Goal: Transaction & Acquisition: Subscribe to service/newsletter

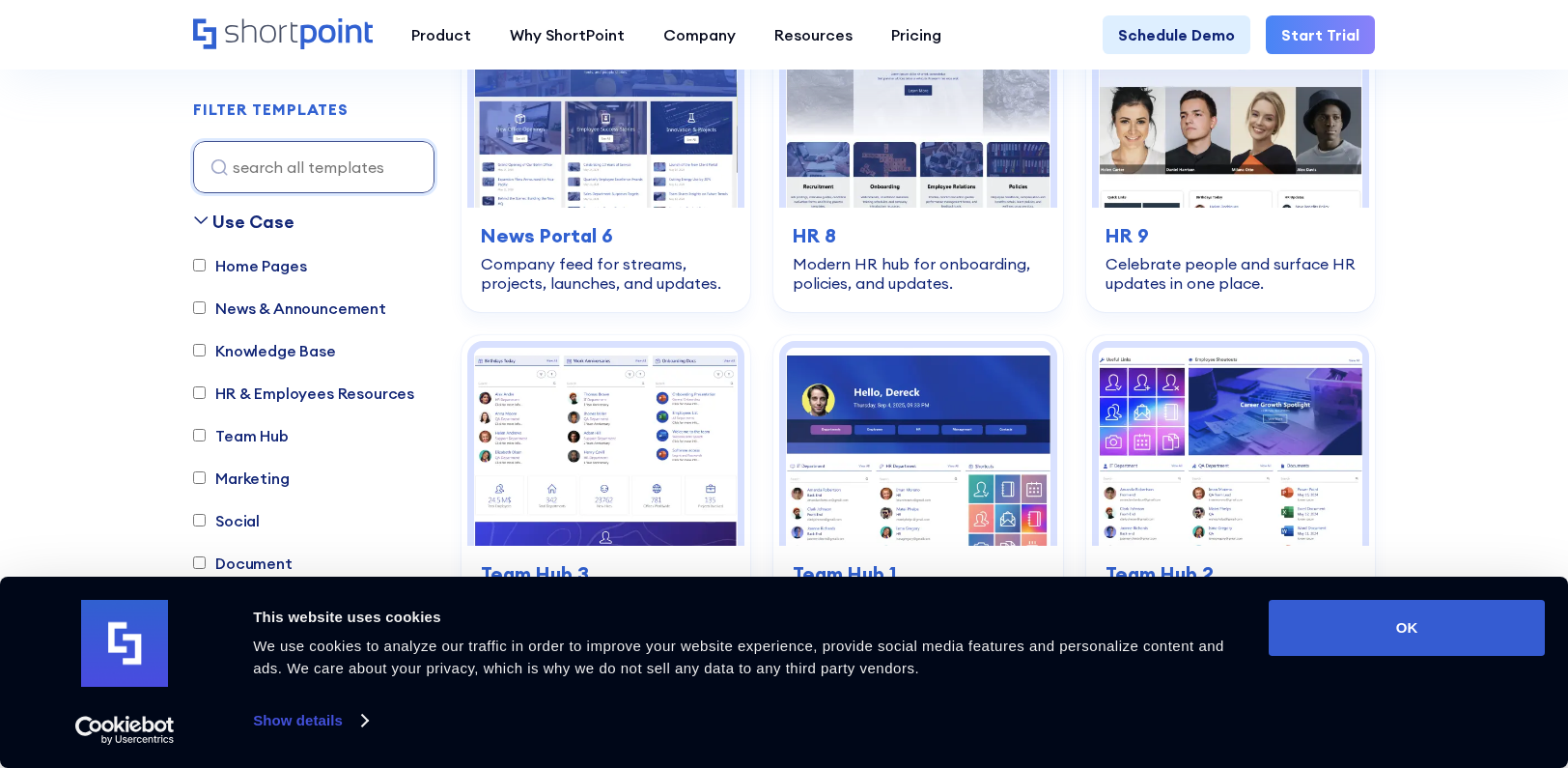
scroll to position [1705, 0]
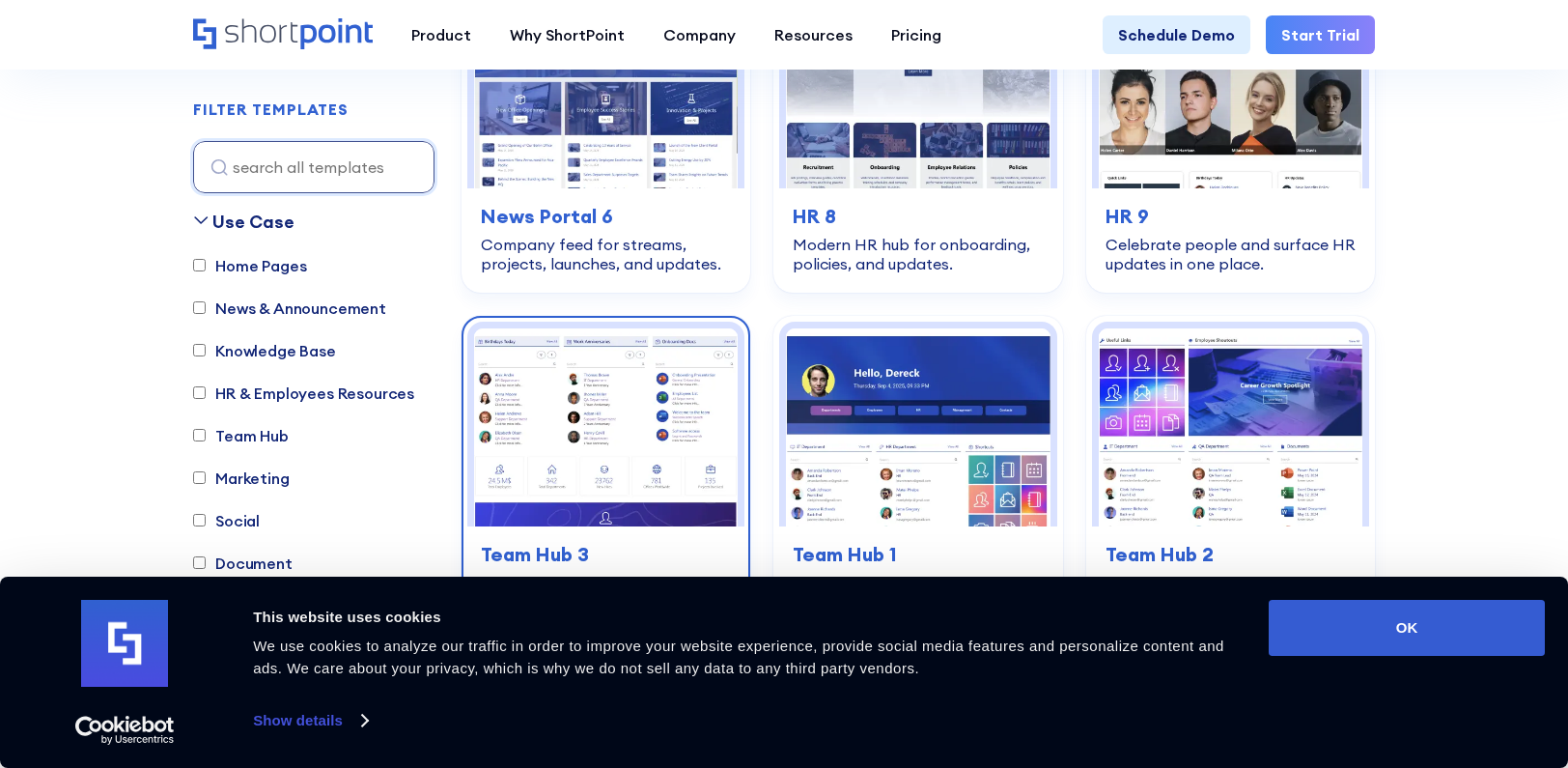
click at [675, 430] on img at bounding box center [606, 426] width 263 height 198
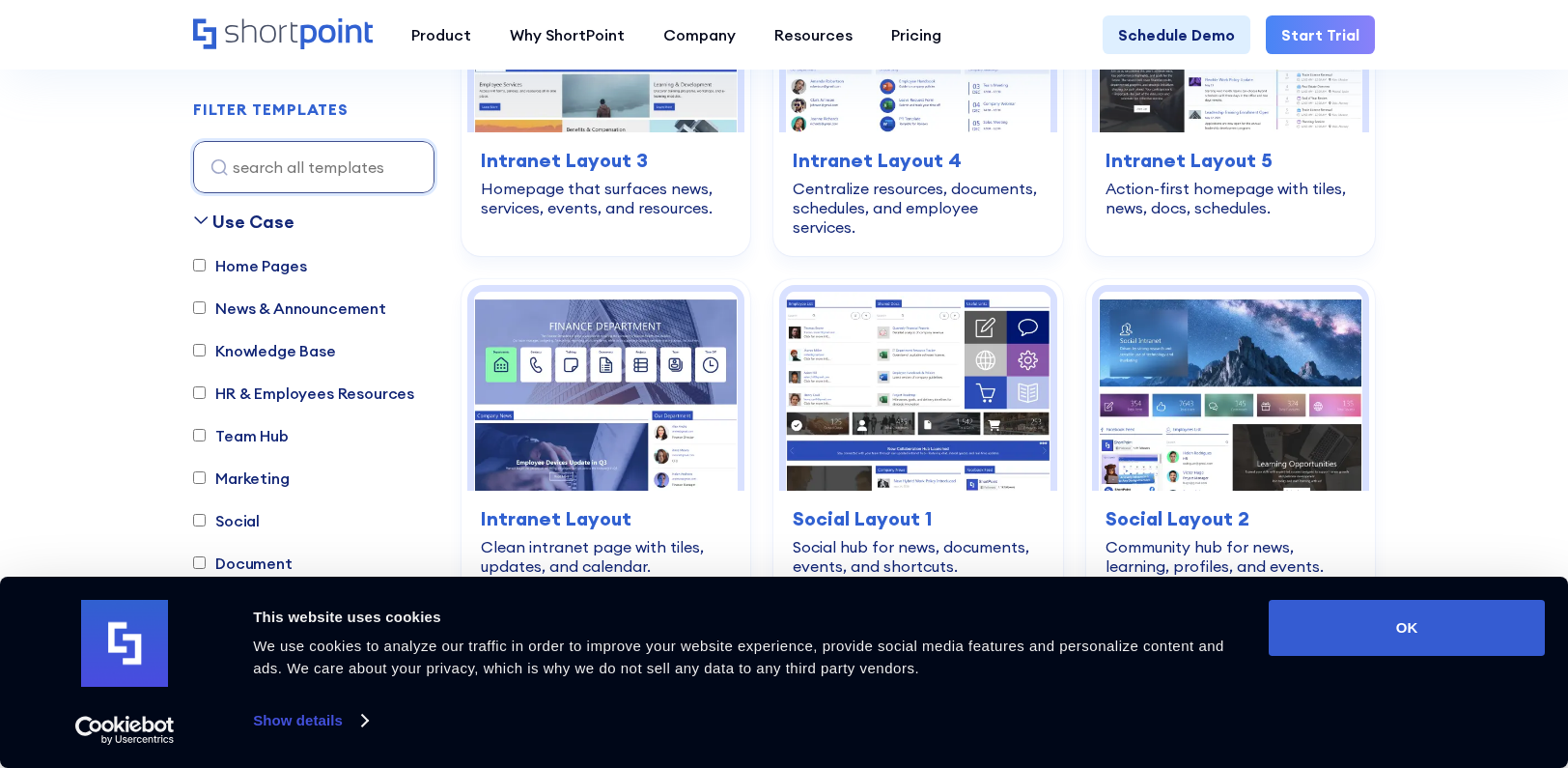
scroll to position [3289, 0]
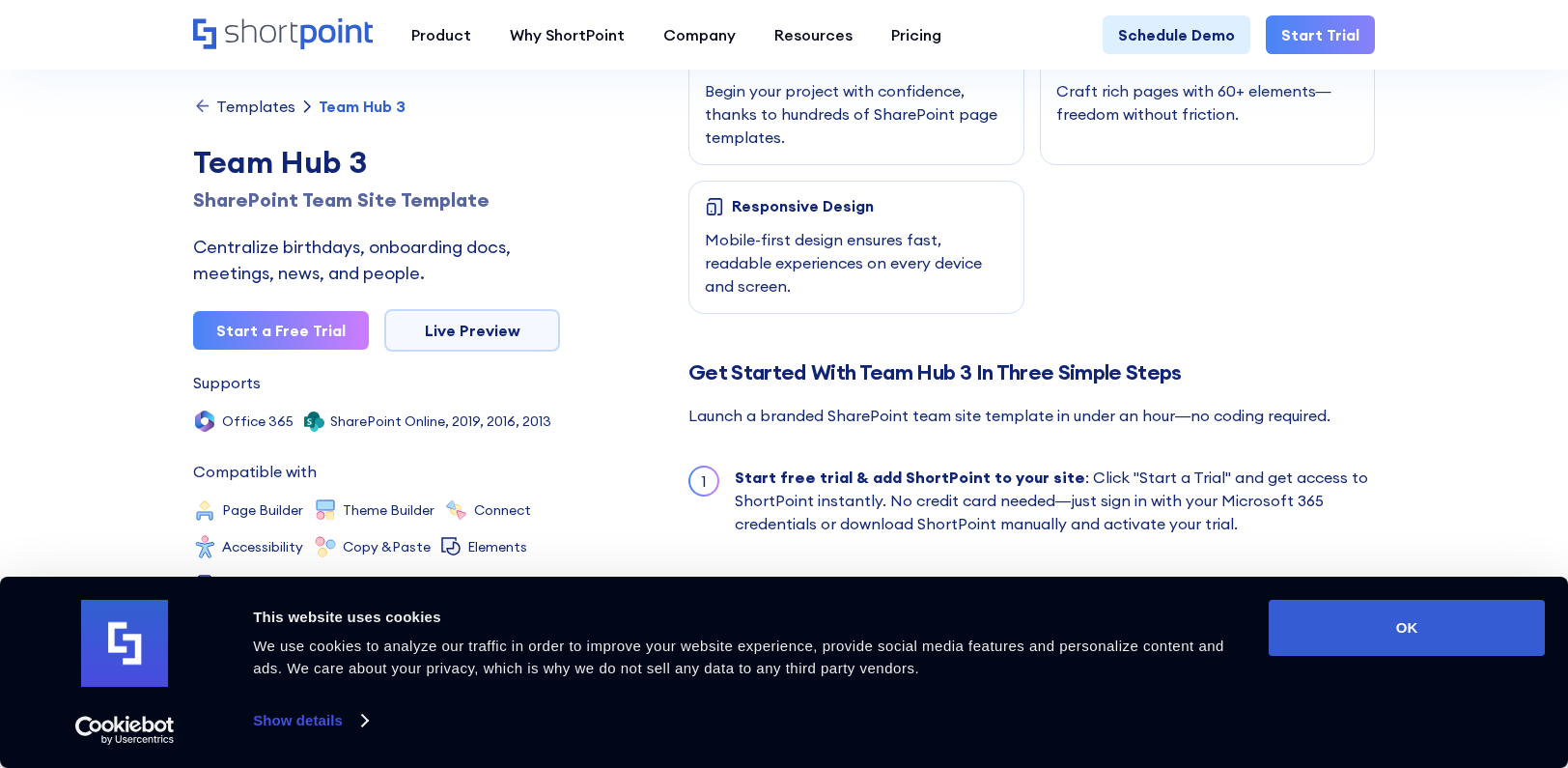
scroll to position [1530, 0]
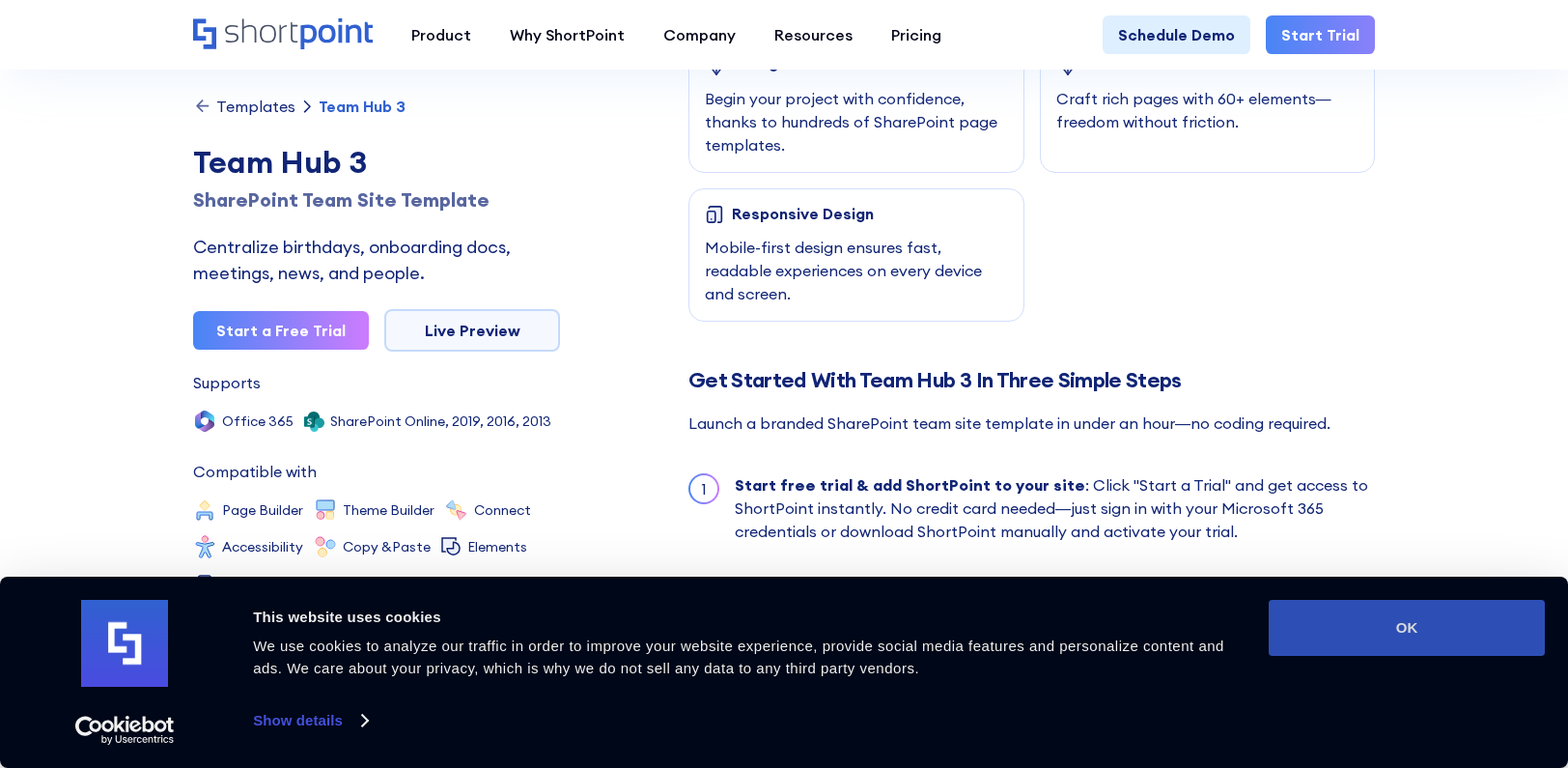
click at [1419, 653] on button "OK" at bounding box center [1406, 627] width 276 height 56
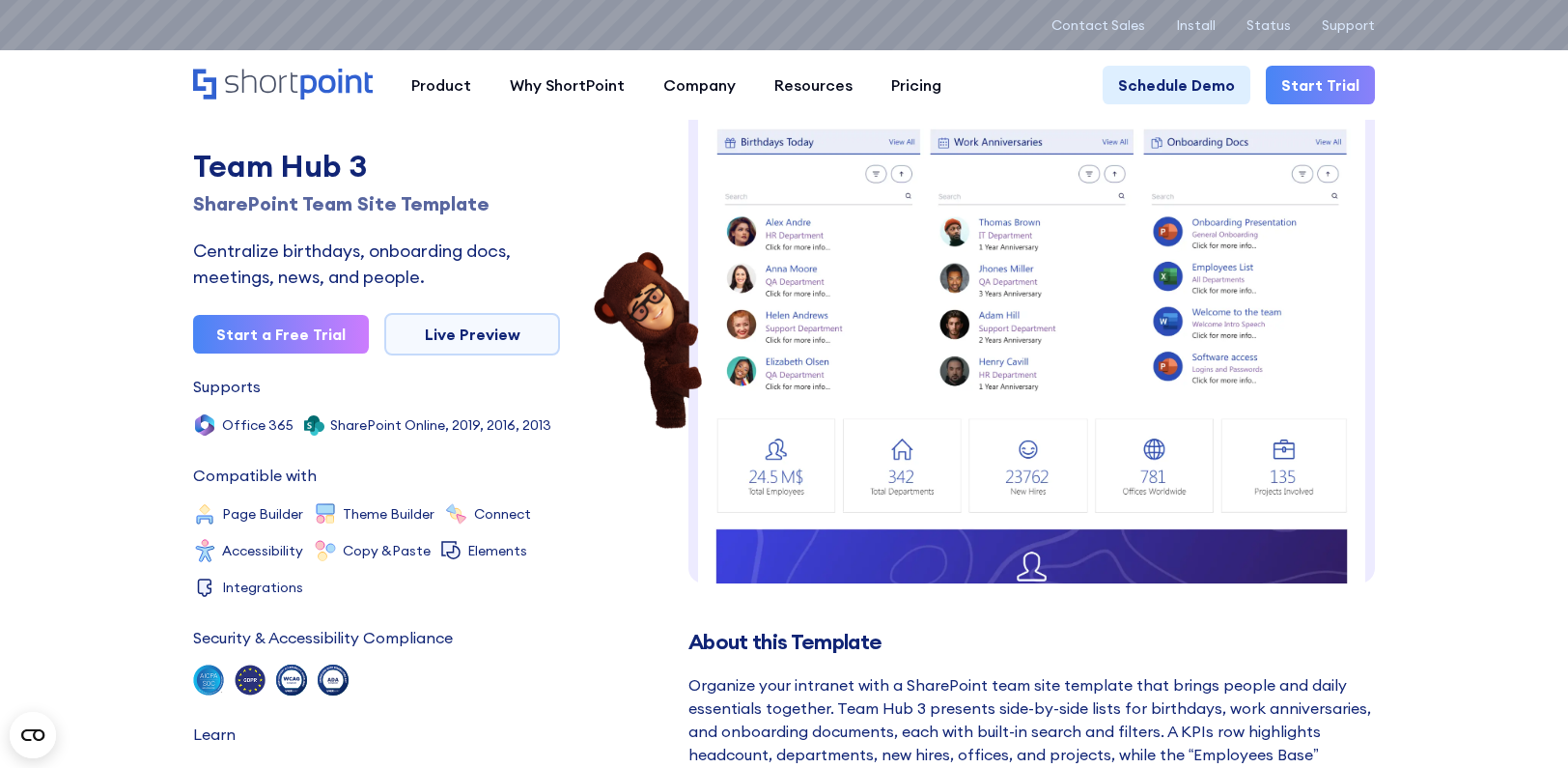
scroll to position [54, 0]
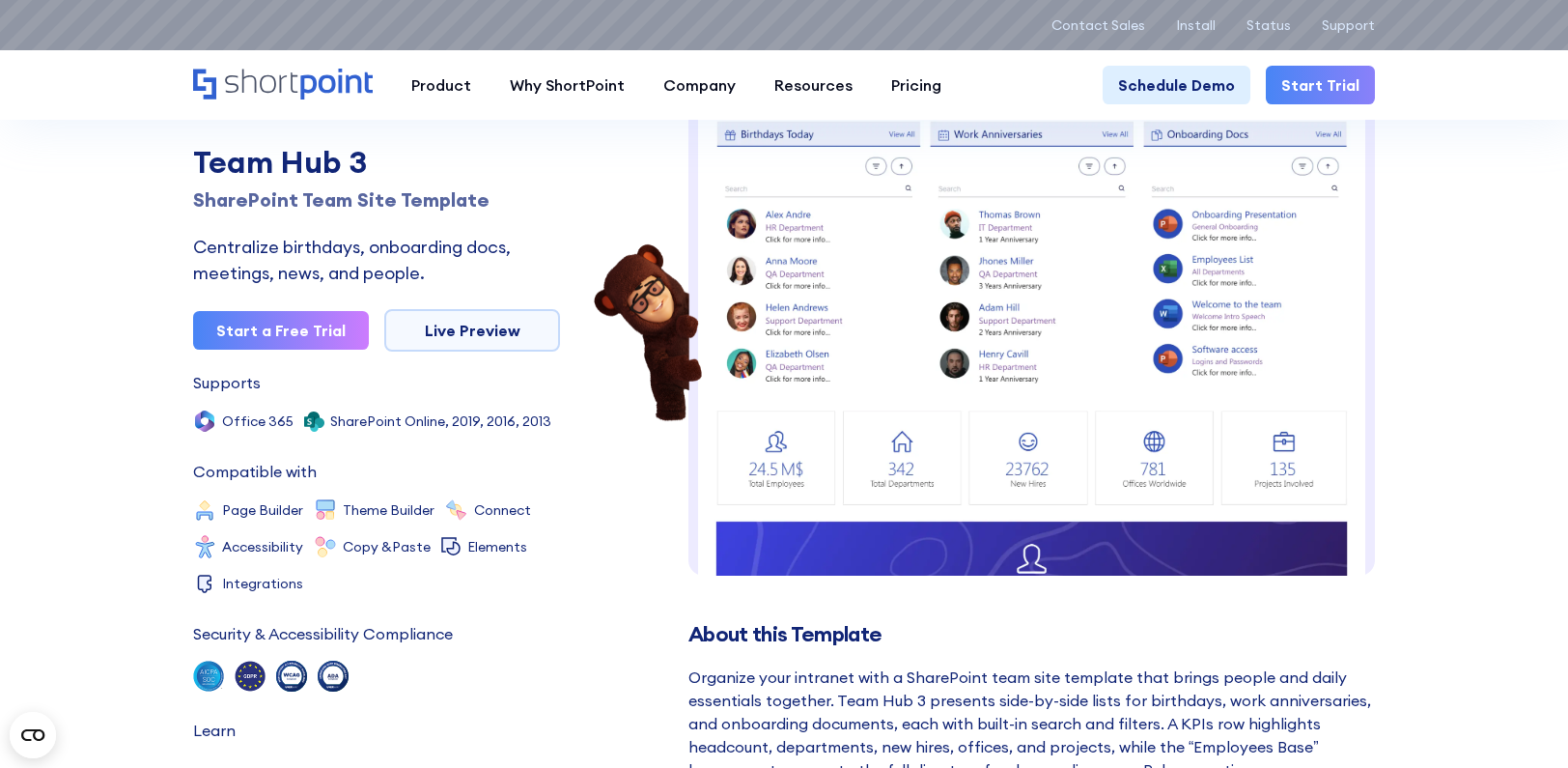
click at [1238, 275] on img at bounding box center [1032, 547] width 687 height 909
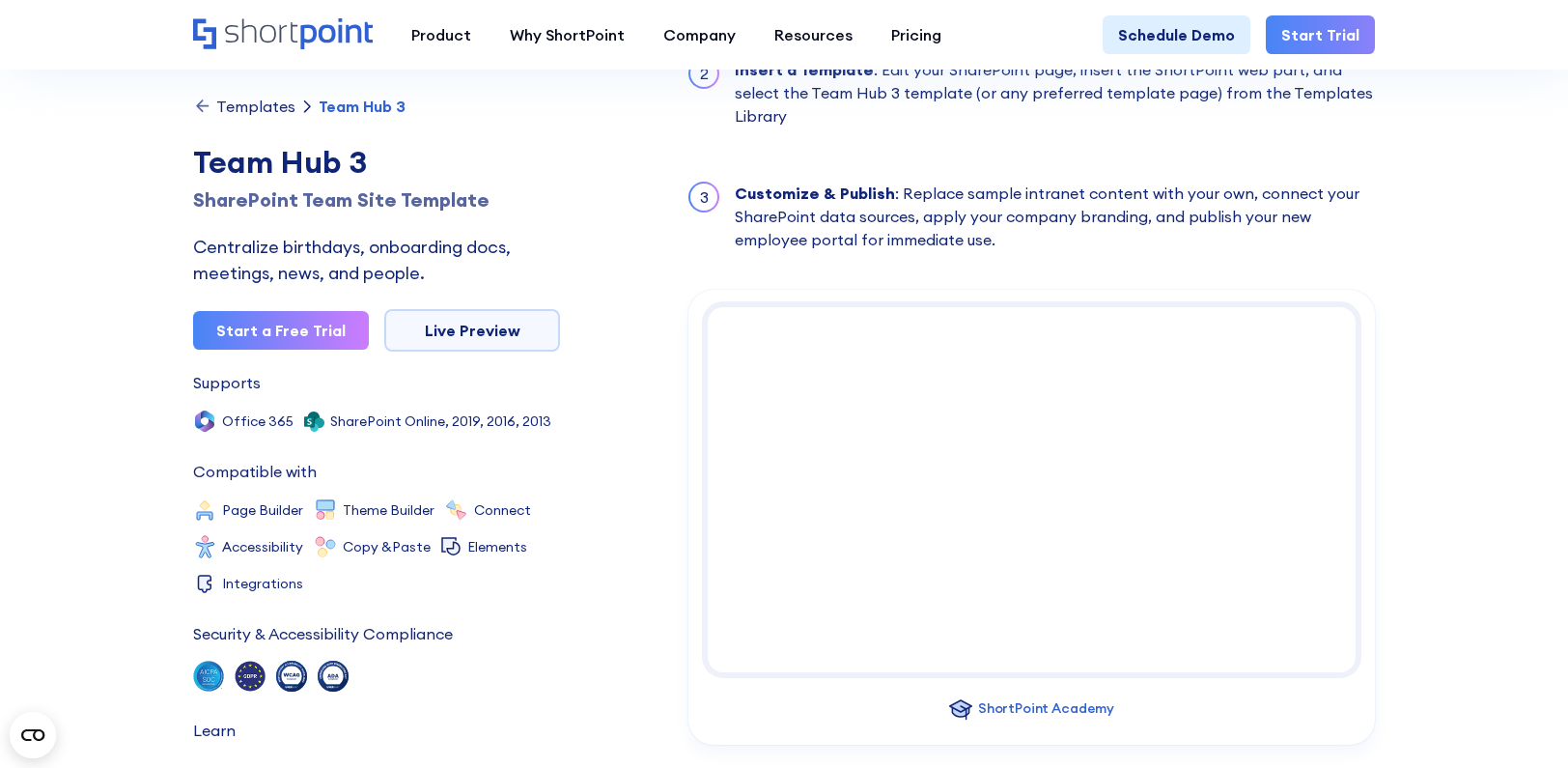
scroll to position [2292, 0]
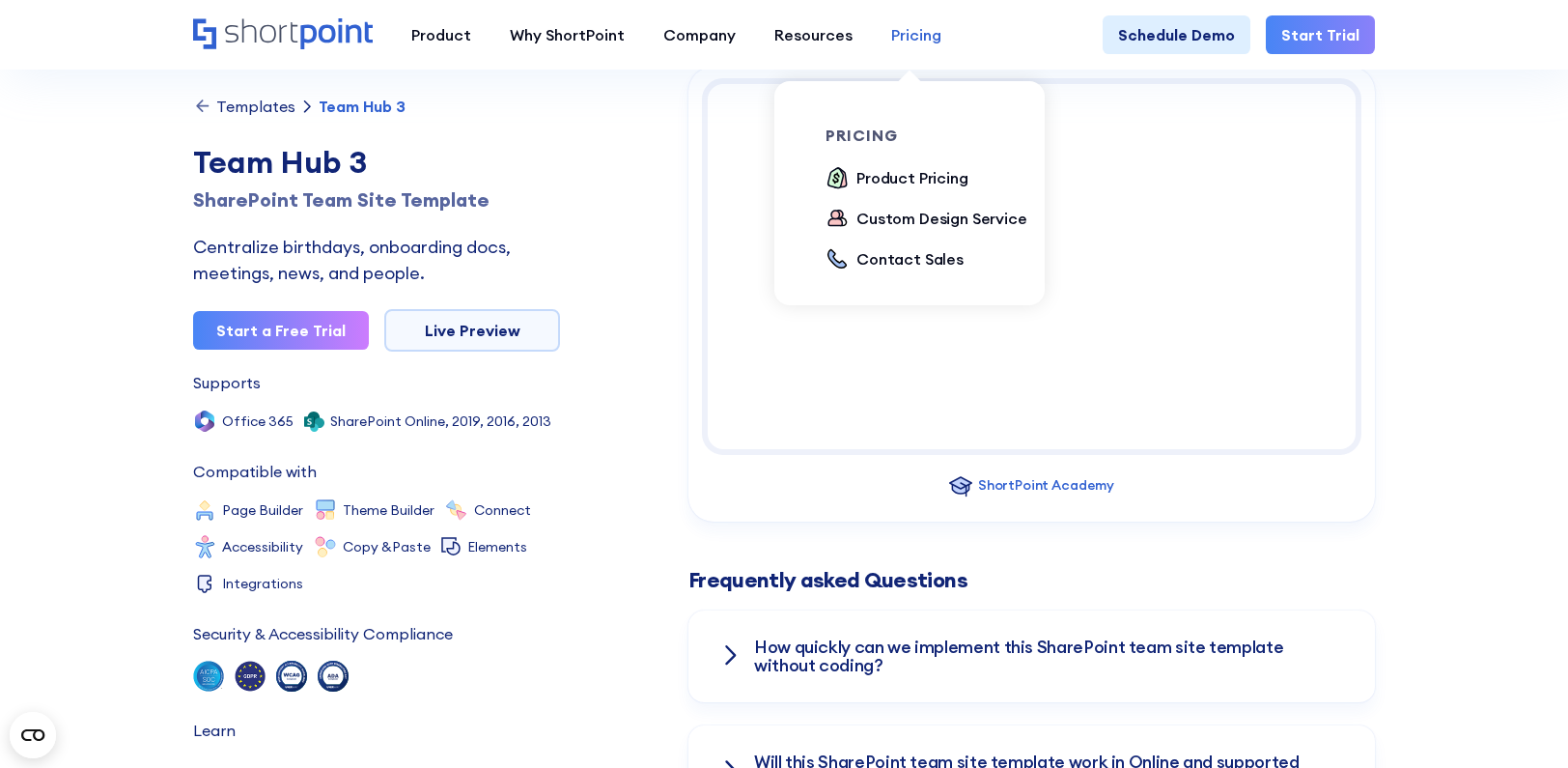
click at [913, 50] on link "Pricing" at bounding box center [916, 35] width 89 height 39
click at [889, 173] on div "Product Pricing" at bounding box center [912, 178] width 112 height 23
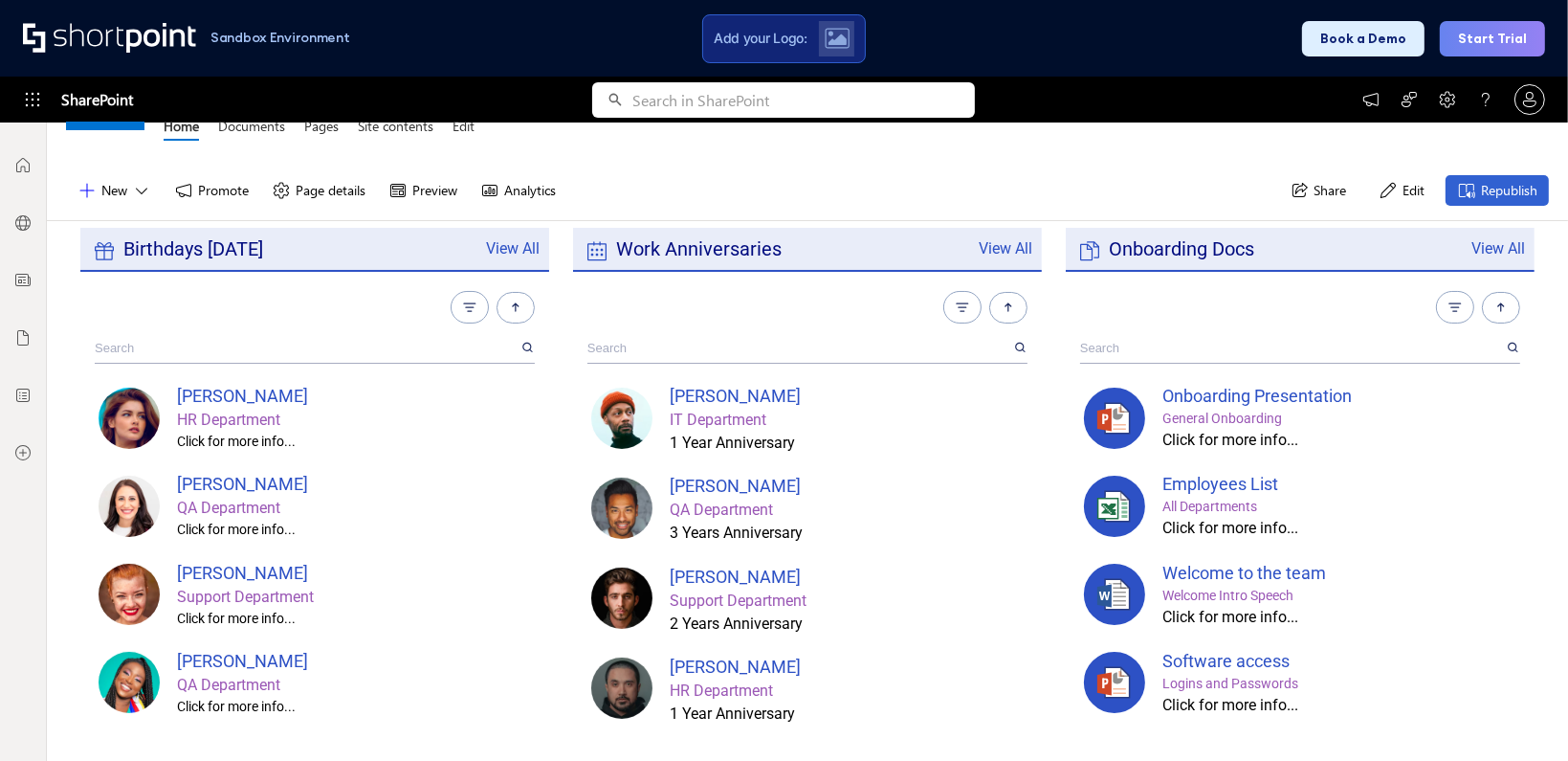
scroll to position [89, 0]
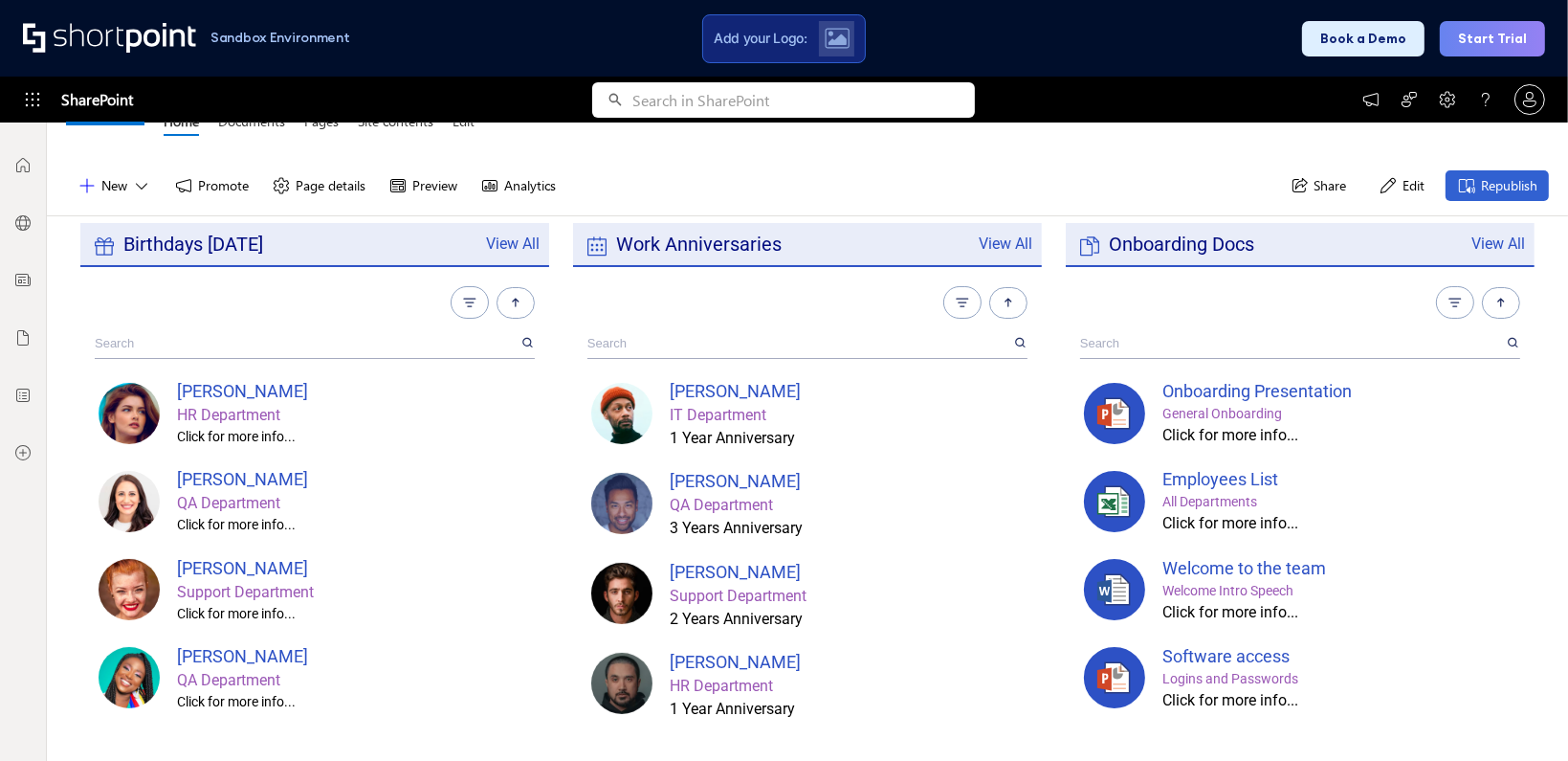
click at [711, 480] on div "Jhones Miller" at bounding box center [847, 481] width 354 height 26
click at [705, 505] on div "QA Department" at bounding box center [847, 506] width 354 height 23
click at [704, 568] on div "Adam Hill" at bounding box center [847, 571] width 354 height 26
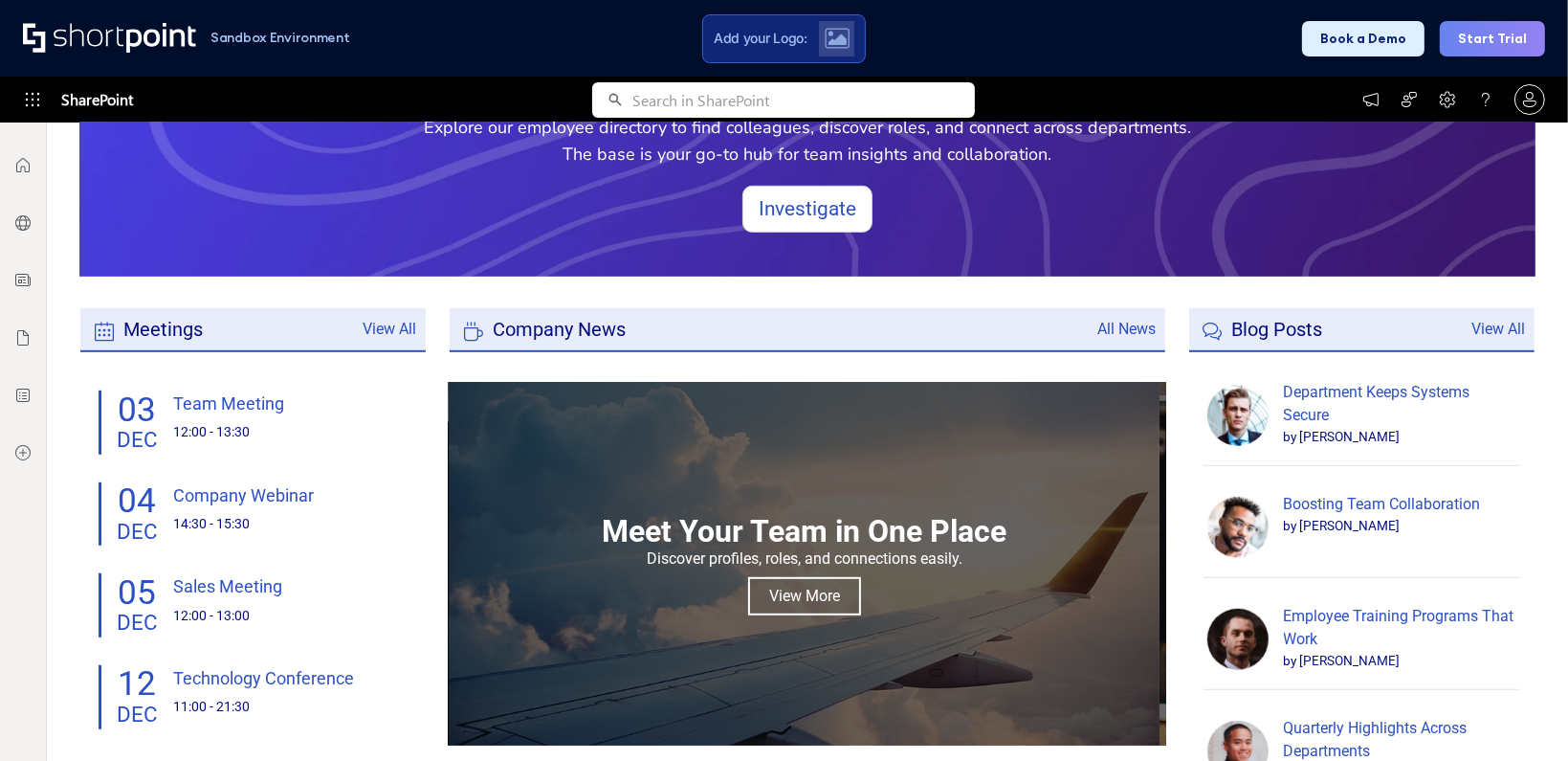
scroll to position [1161, 0]
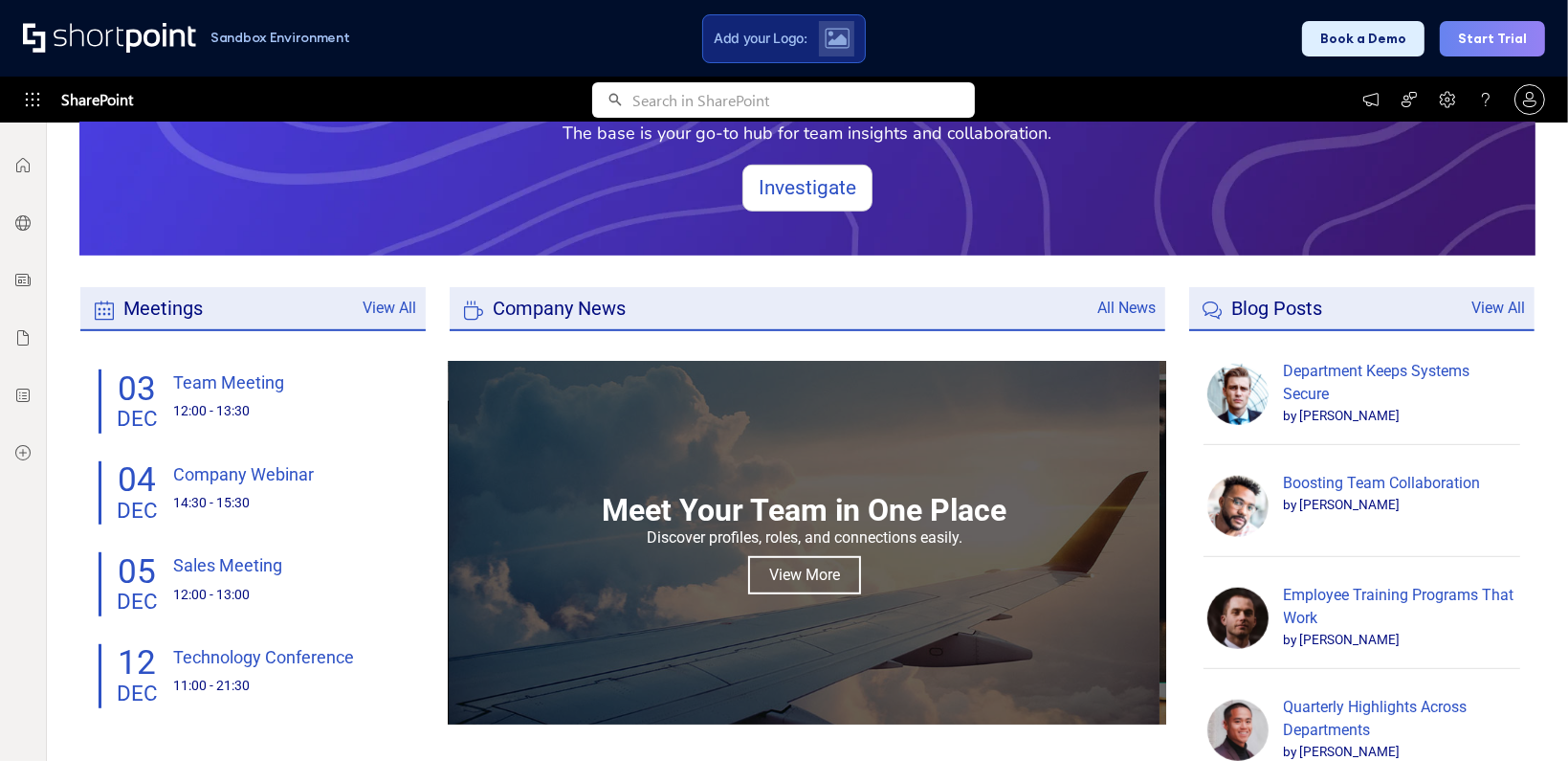
click at [313, 306] on div "Meetings" at bounding box center [253, 308] width 317 height 23
click at [207, 376] on div "Team Meeting" at bounding box center [290, 382] width 234 height 26
click at [141, 408] on div "DEC" at bounding box center [137, 419] width 42 height 21
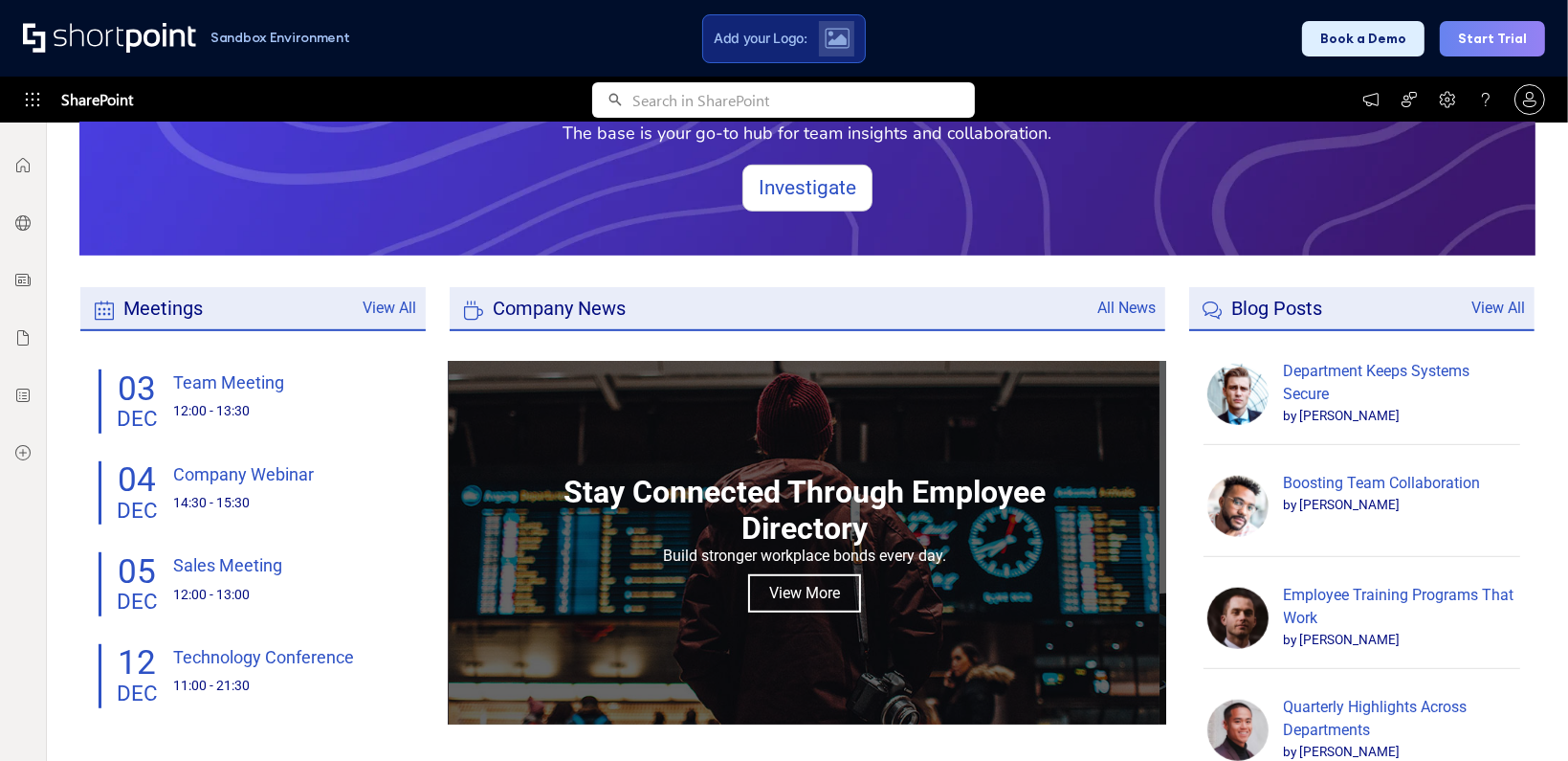
click at [1508, 46] on button "Start Trial" at bounding box center [1492, 39] width 105 height 36
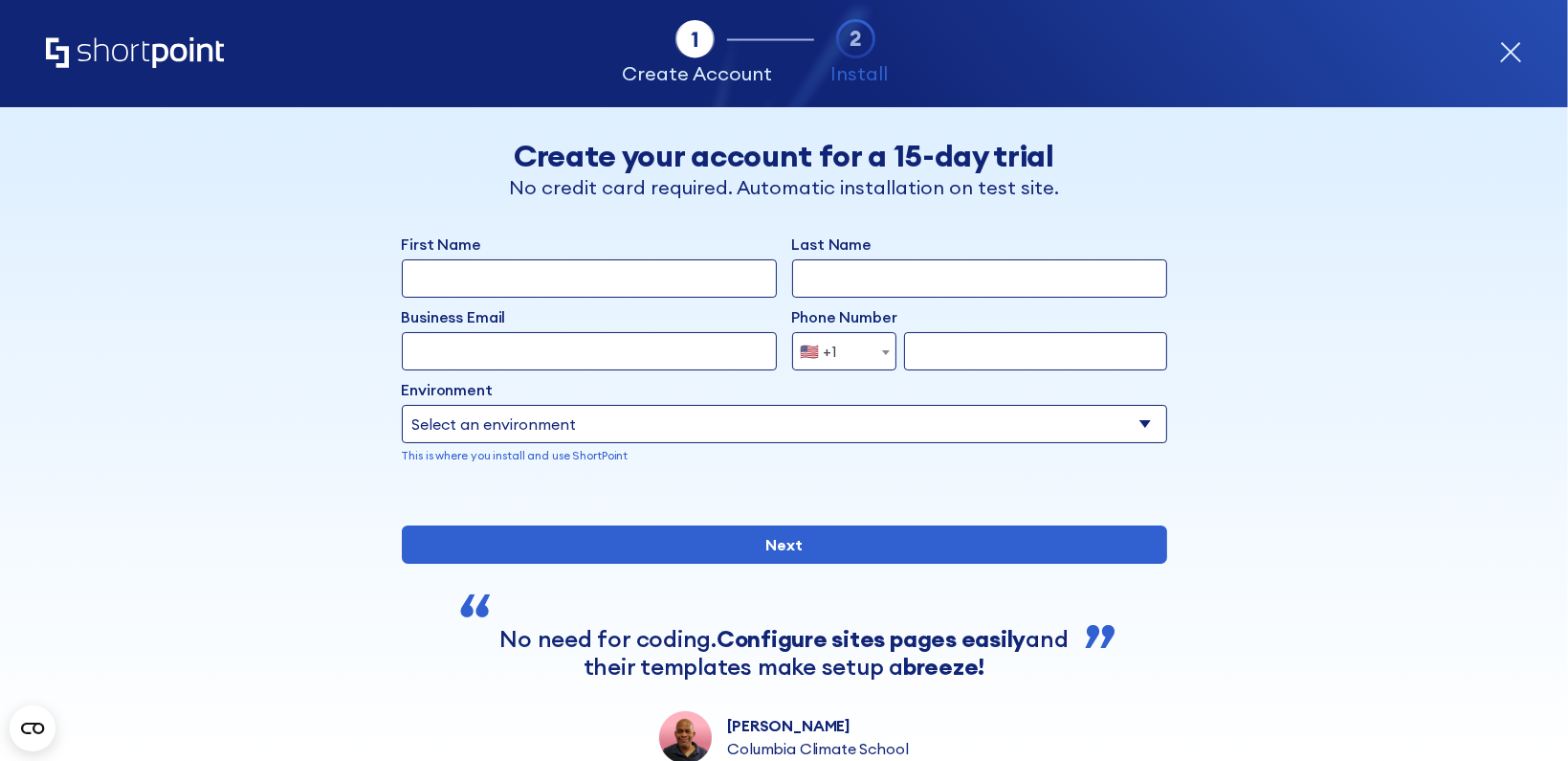
scroll to position [222, 0]
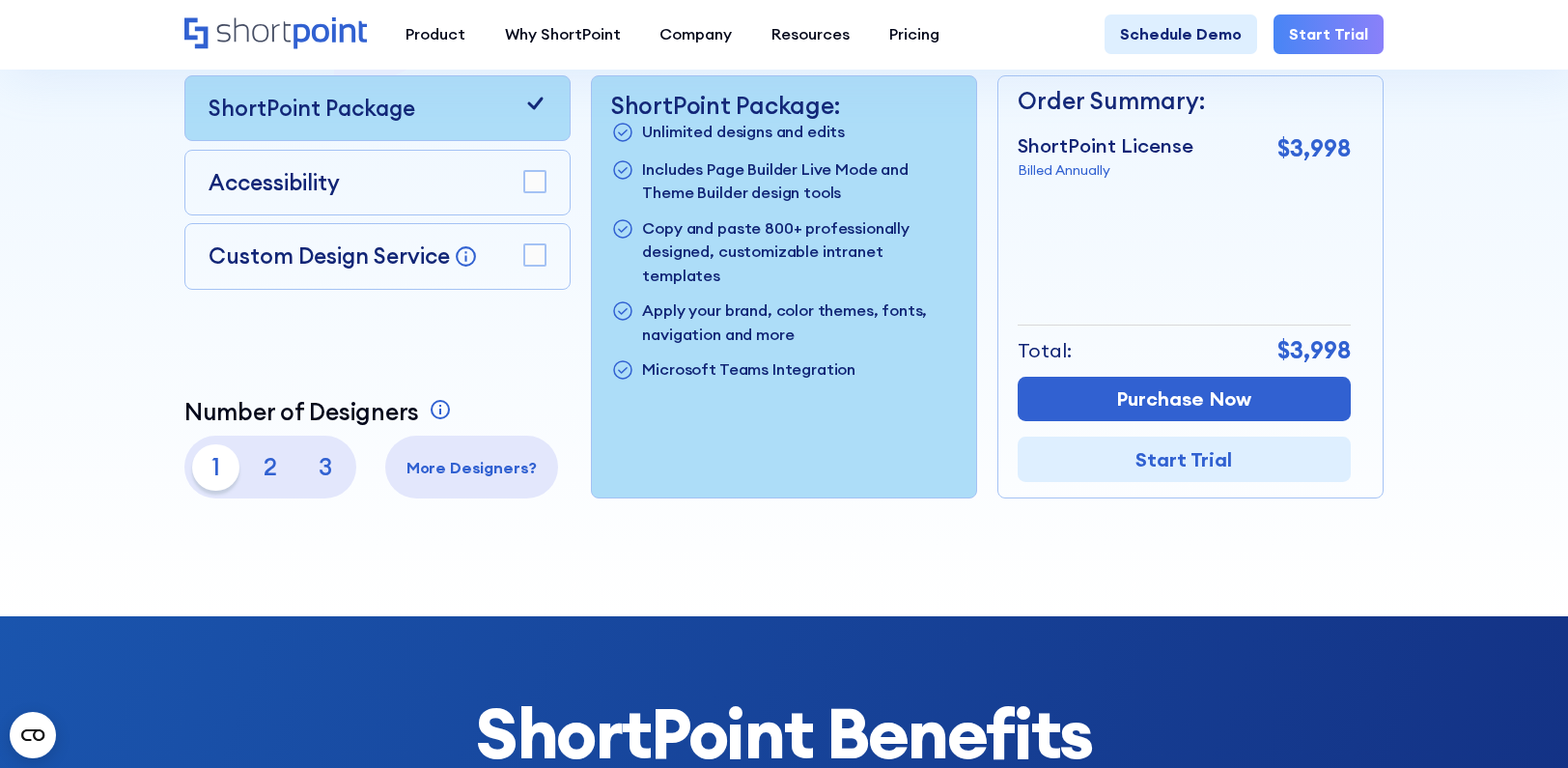
scroll to position [590, 0]
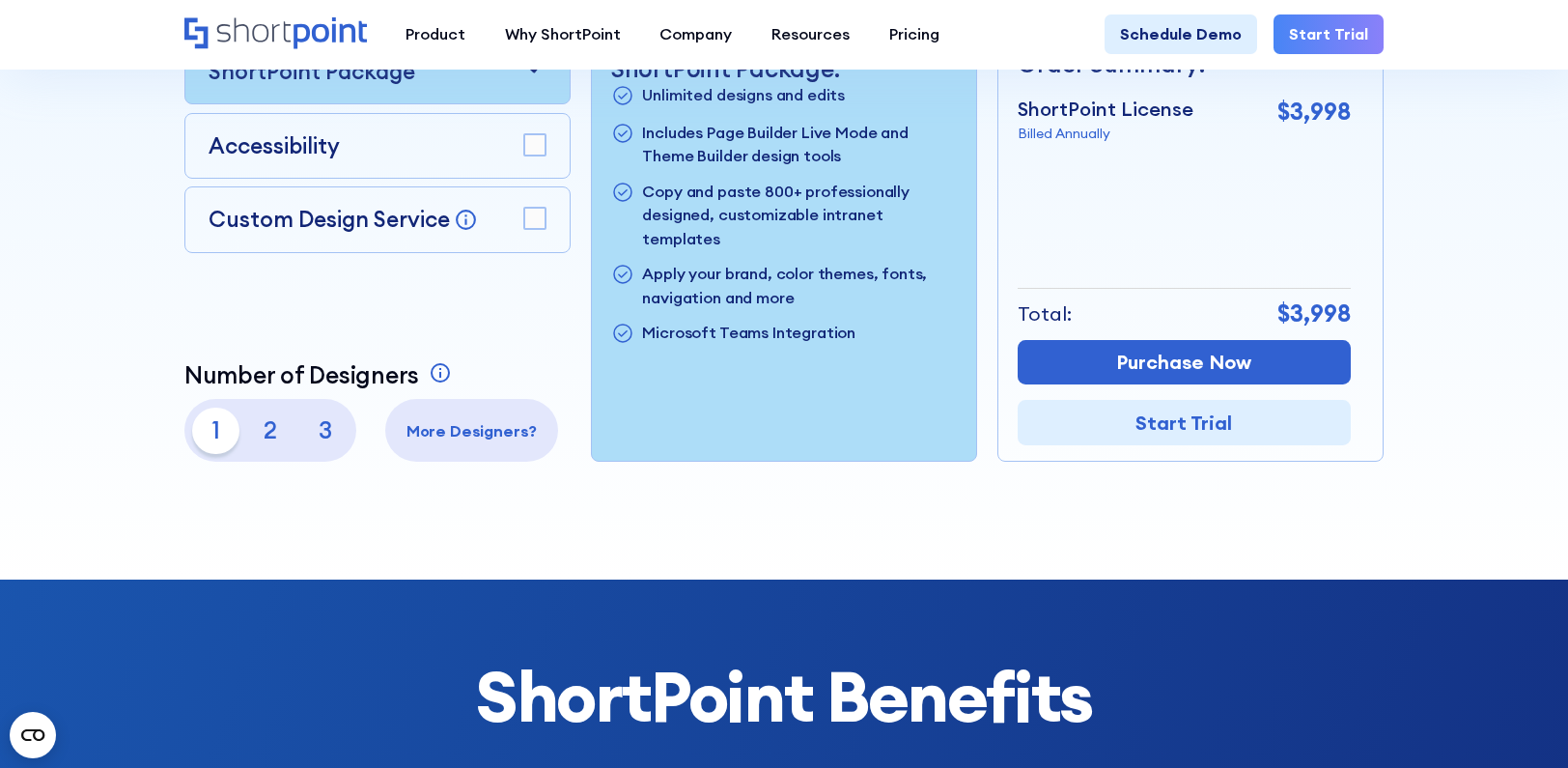
click at [536, 225] on rect at bounding box center [535, 219] width 21 height 21
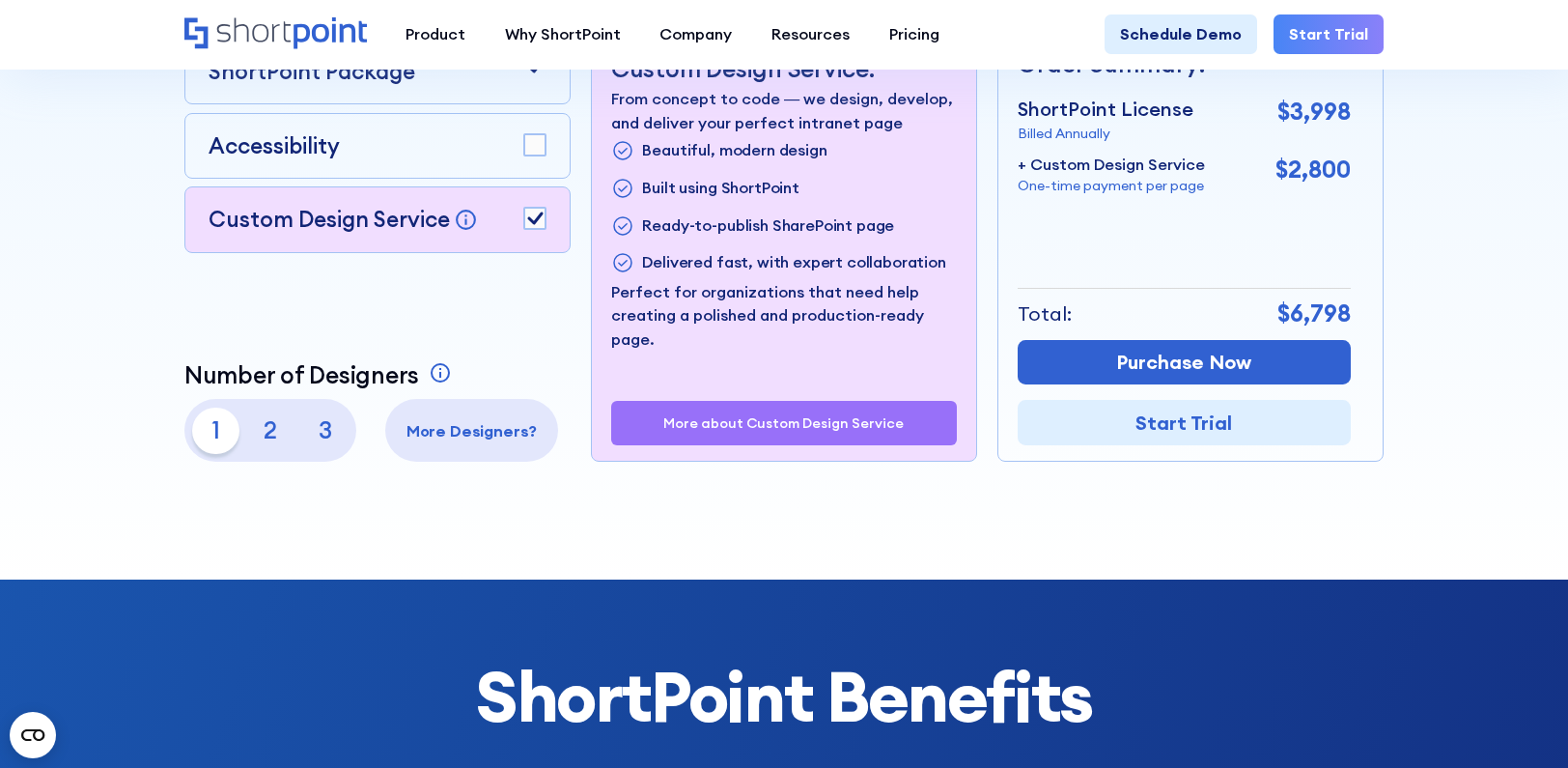
click at [534, 78] on icon at bounding box center [535, 66] width 23 height 23
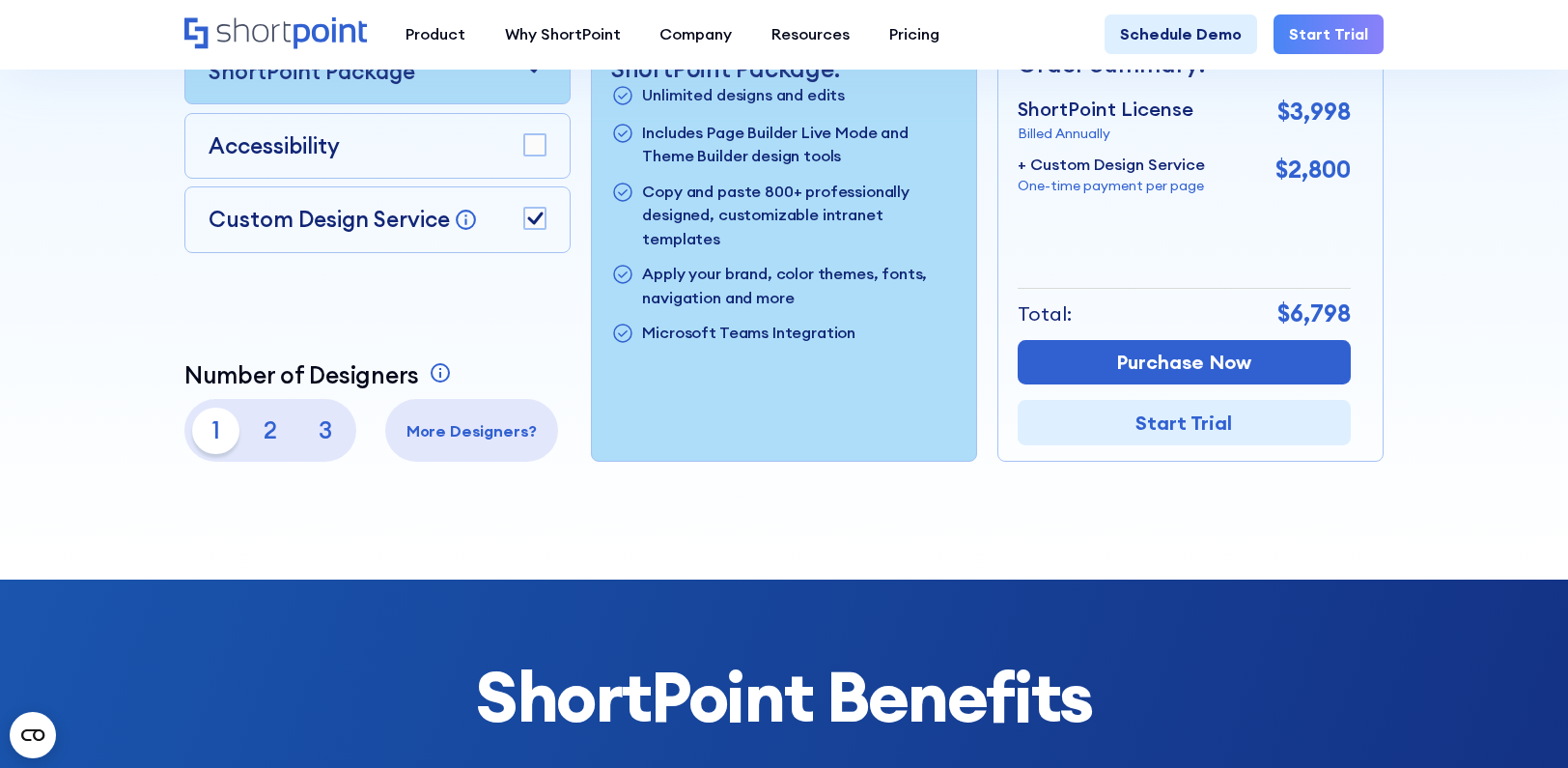
click at [529, 148] on rect at bounding box center [535, 145] width 21 height 21
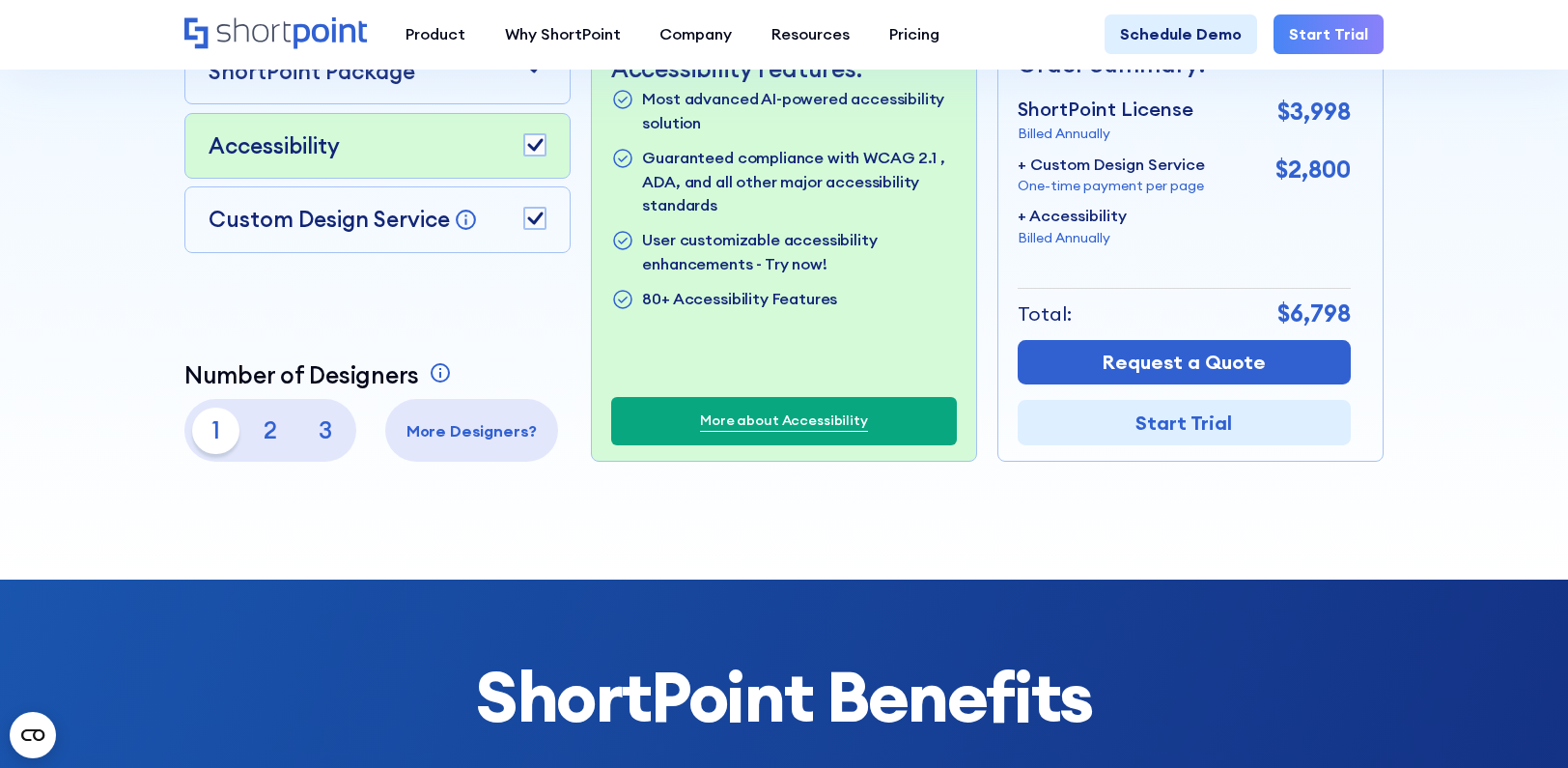
click at [531, 73] on icon at bounding box center [535, 66] width 16 height 13
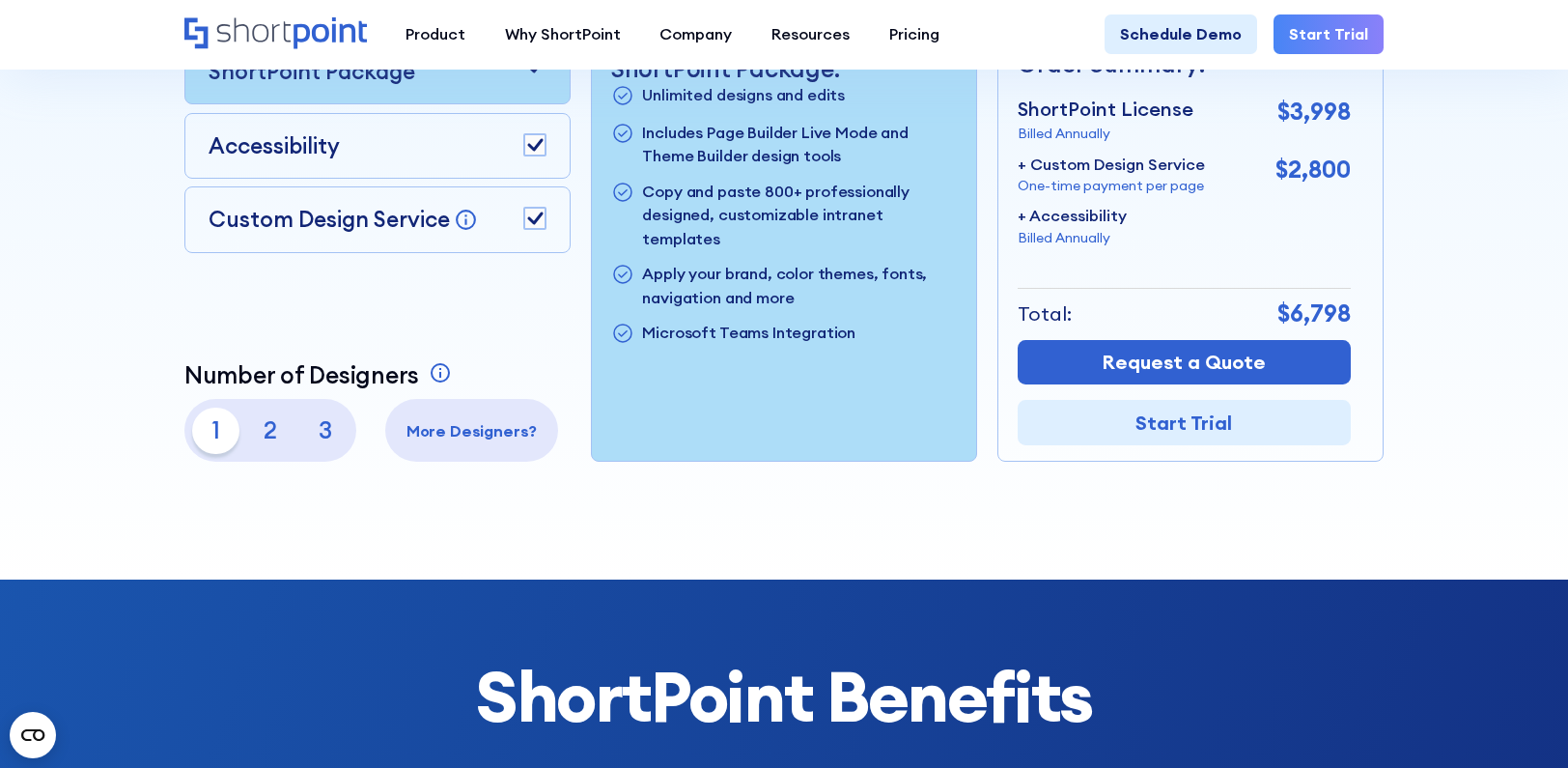
click at [531, 73] on icon at bounding box center [535, 66] width 16 height 13
click at [462, 162] on div "Accessibility" at bounding box center [378, 146] width 338 height 33
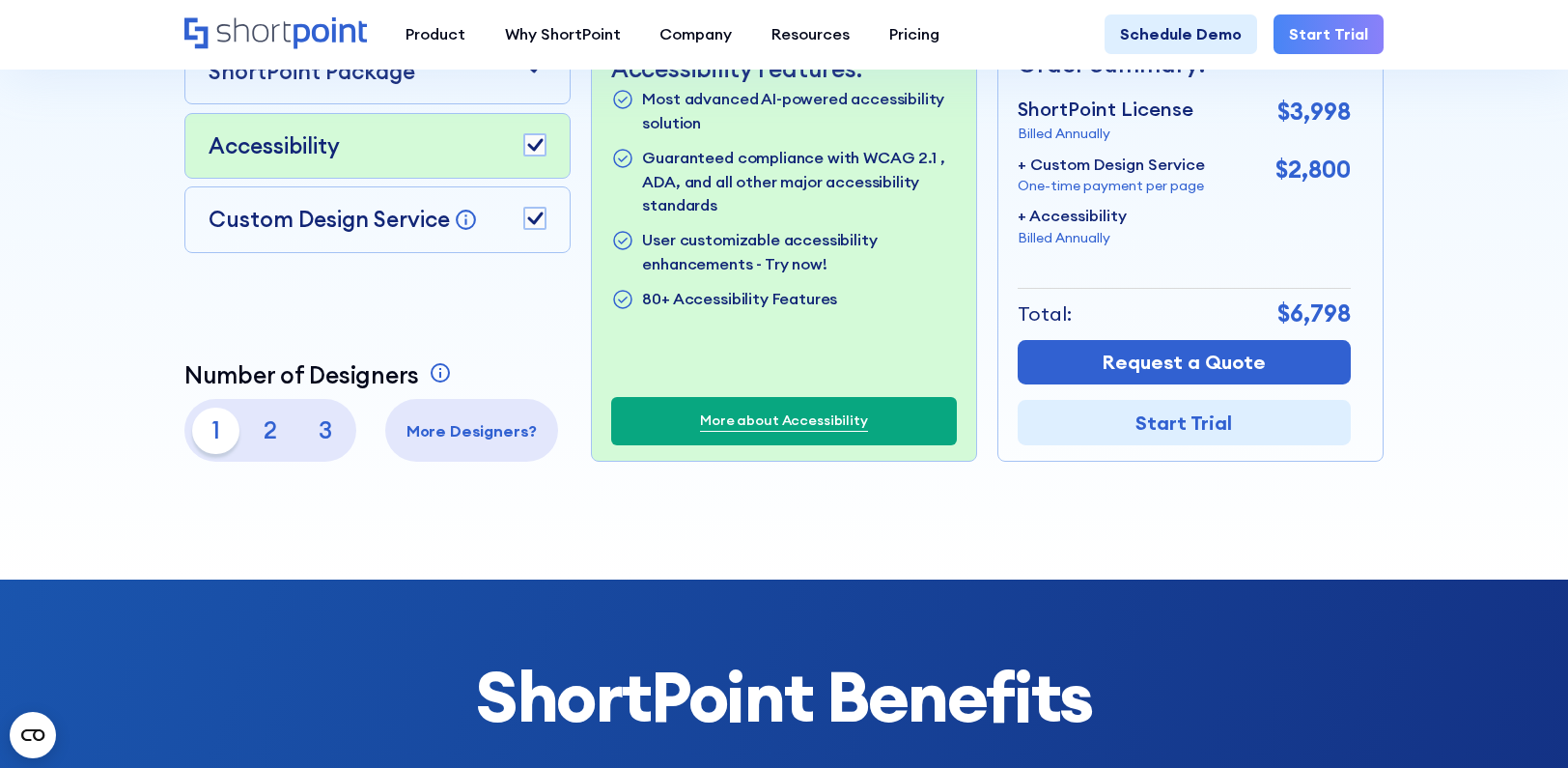
click at [463, 207] on div "Custom Design Service Bring your dream design to life with our Custom Design Se…" at bounding box center [378, 220] width 387 height 66
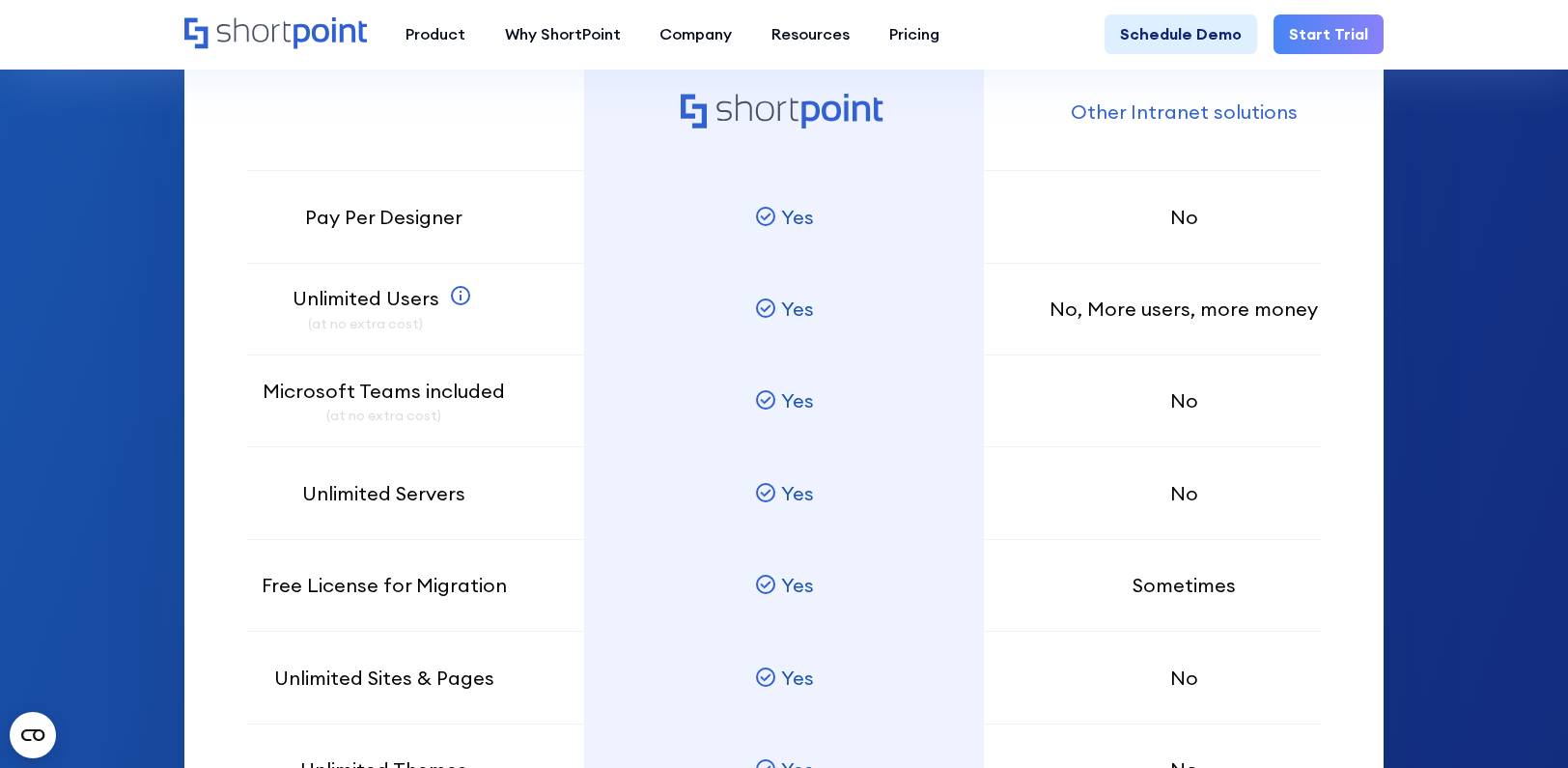
scroll to position [3015, 0]
